Goal: Task Accomplishment & Management: Complete application form

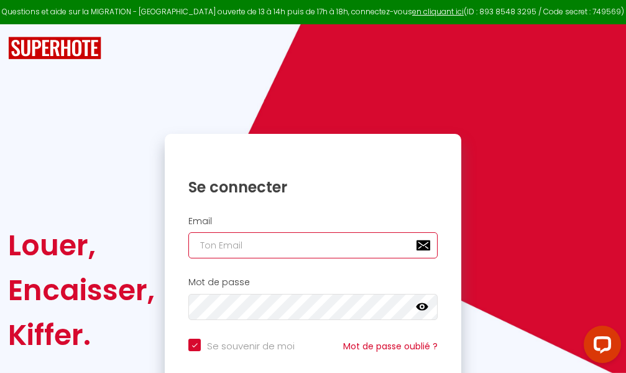
click at [338, 248] on input "email" at bounding box center [312, 245] width 249 height 26
type input "m"
checkbox input "true"
type input "ma"
checkbox input "true"
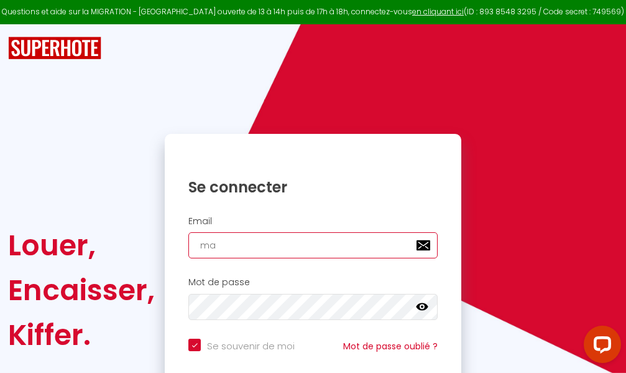
type input "mar"
checkbox input "true"
type input "marc"
checkbox input "true"
type input "marcd"
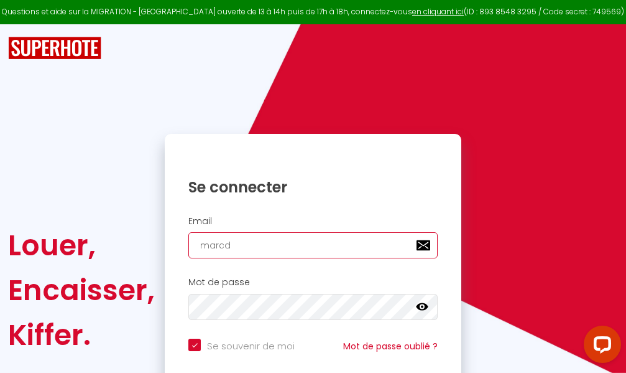
checkbox input "true"
type input "marcdp"
checkbox input "true"
type input "marcdpo"
checkbox input "true"
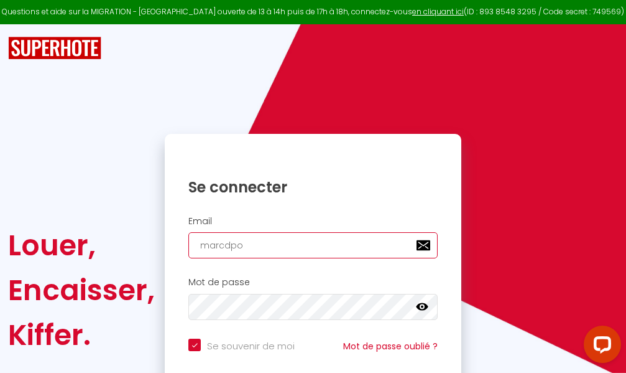
type input "marcdpoz"
checkbox input "true"
type input "marcdpoz."
checkbox input "true"
type input "marcdpoz.l"
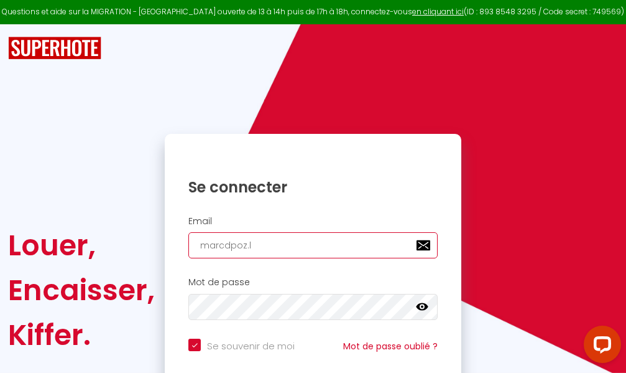
checkbox input "true"
type input "marcdpoz.lo"
checkbox input "true"
type input "marcdpoz.loc"
checkbox input "true"
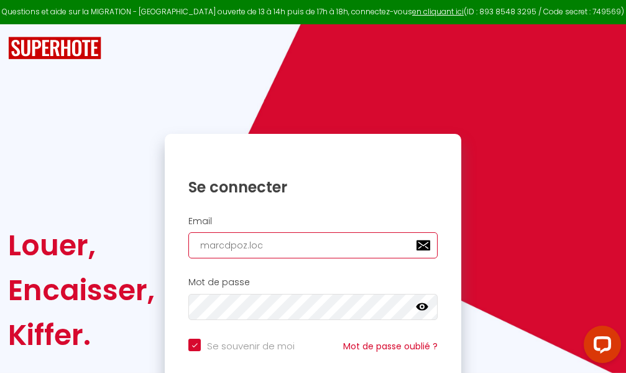
type input "marcdpoz.loca"
checkbox input "true"
type input "marcdpoz.locat"
checkbox input "true"
type input "marcdpoz.locati"
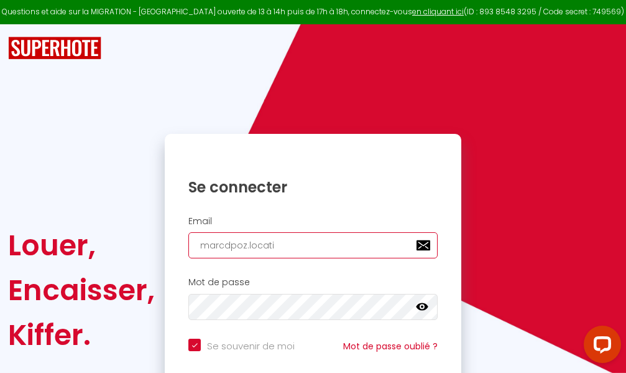
checkbox input "true"
type input "marcdpoz.locatio"
checkbox input "true"
type input "marcdpoz.location"
checkbox input "true"
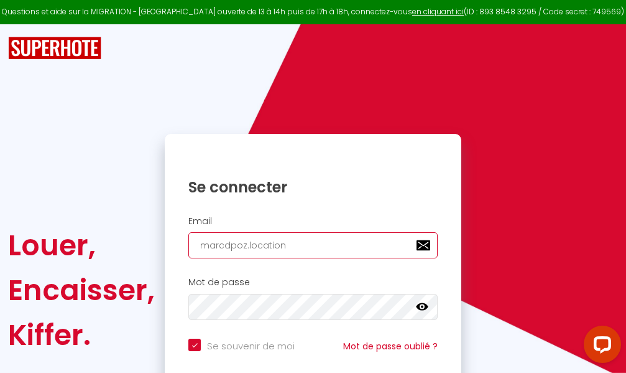
type input "marcdpoz.location@"
checkbox input "true"
type input "marcdpoz.location@g"
checkbox input "true"
type input "marcdpoz.location@gm"
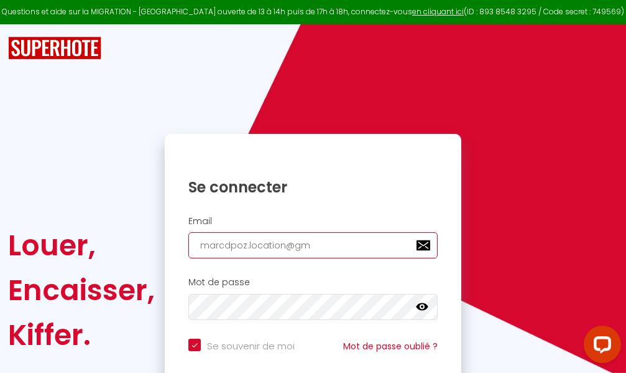
checkbox input "true"
type input "marcdpoz.location@gma"
checkbox input "true"
type input "marcdpoz.location@gmai"
checkbox input "true"
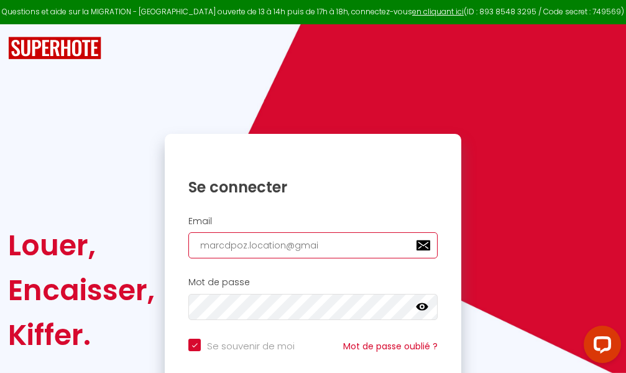
type input "[EMAIL_ADDRESS]"
checkbox input "true"
type input "[EMAIL_ADDRESS]."
checkbox input "true"
type input "marcdpoz.location@gmail.c"
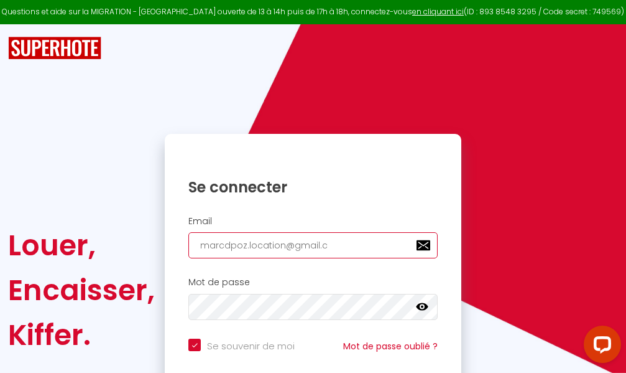
checkbox input "true"
type input "[EMAIL_ADDRESS][DOMAIN_NAME]"
checkbox input "true"
type input "[EMAIL_ADDRESS][DOMAIN_NAME]"
checkbox input "true"
